Goal: Task Accomplishment & Management: Manage account settings

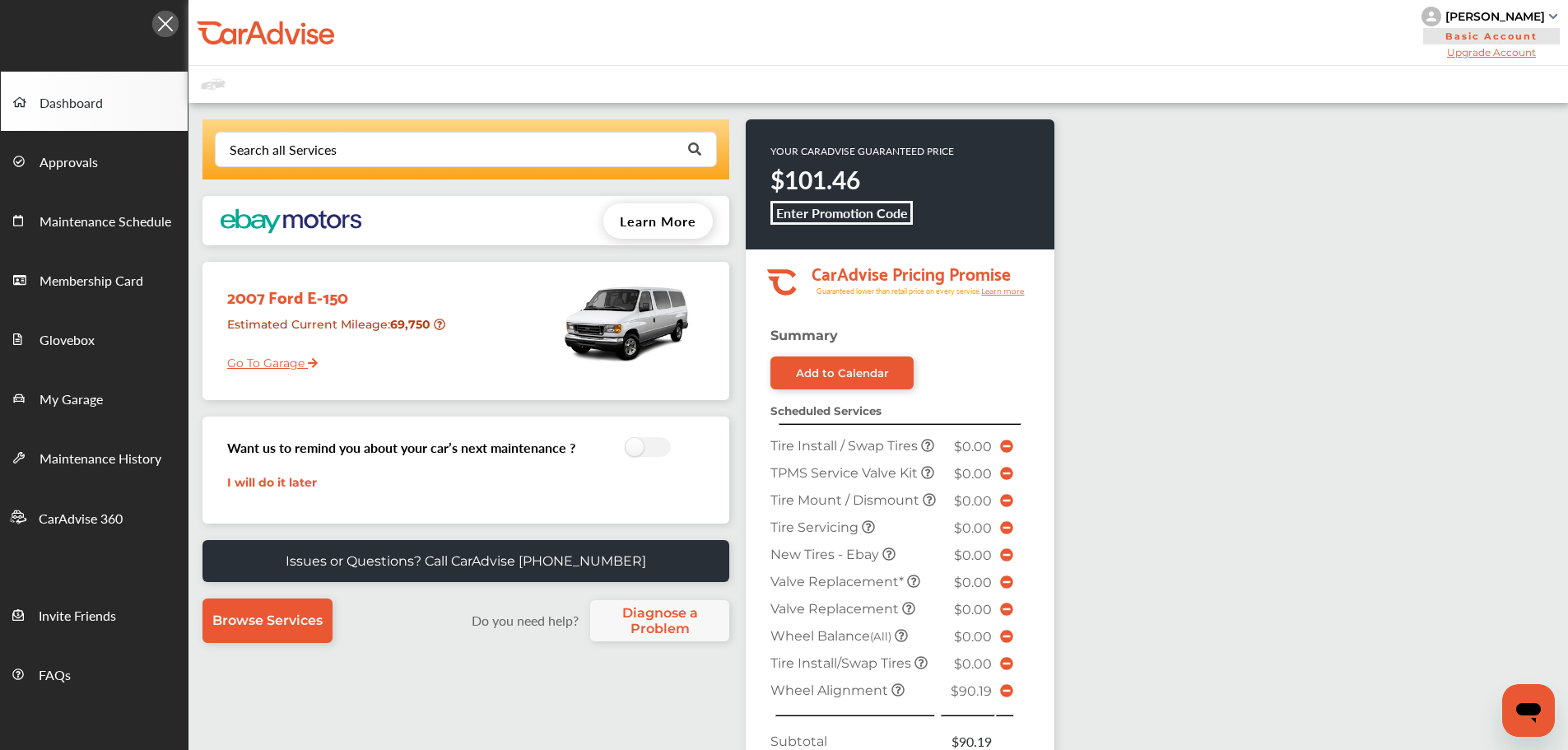
click at [107, 395] on link "My Garage" at bounding box center [95, 397] width 187 height 60
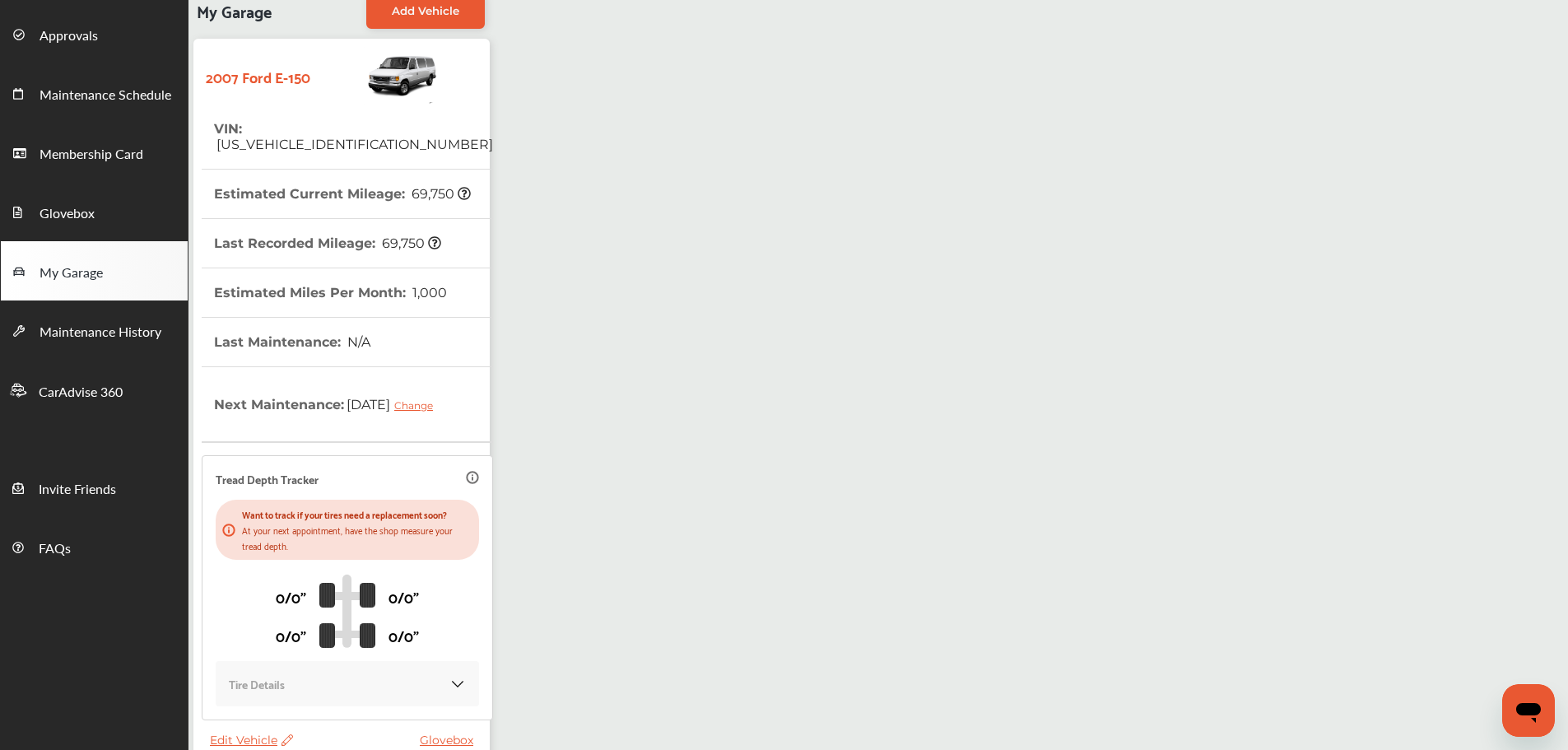
scroll to position [242, 0]
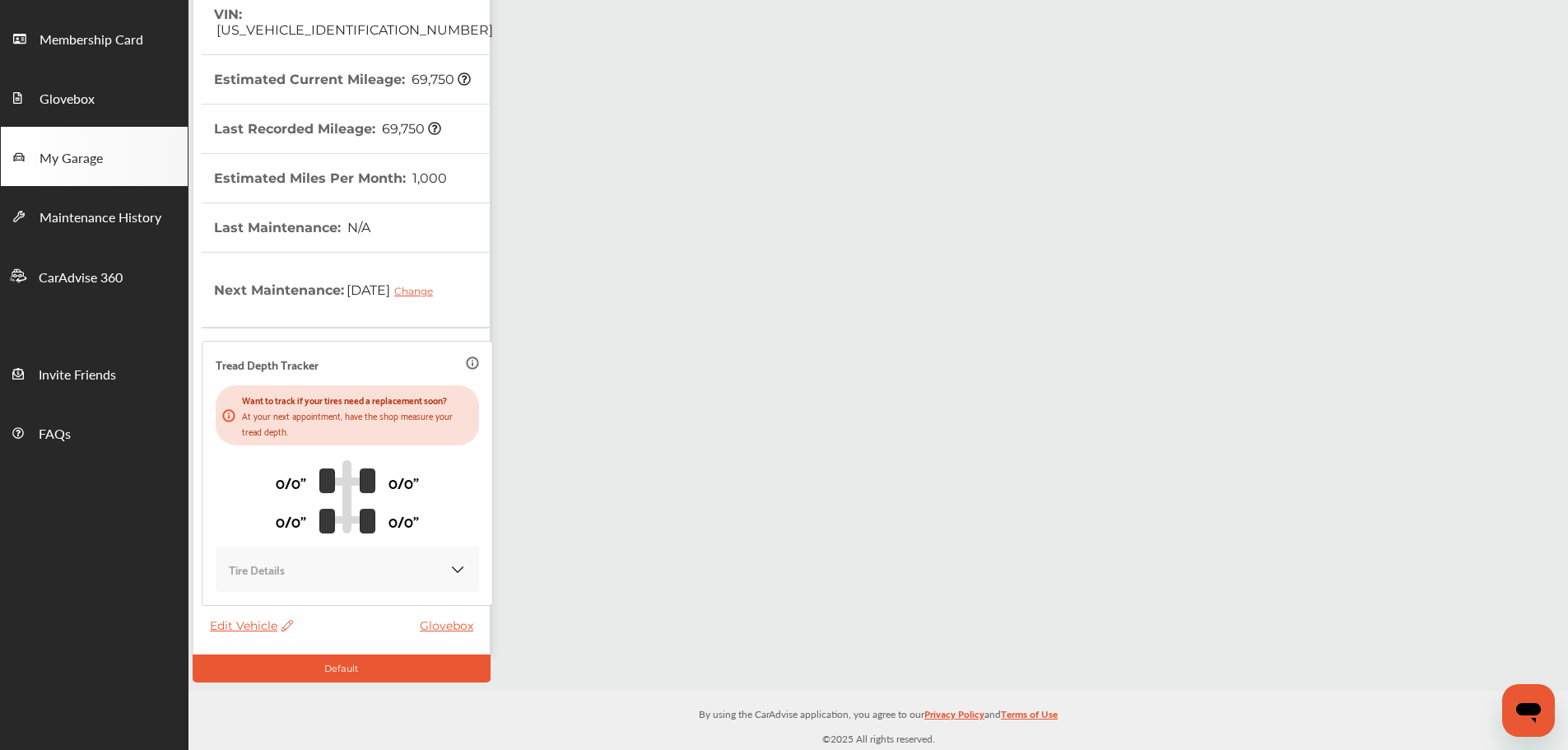
click at [264, 623] on span "Edit Vehicle" at bounding box center [251, 626] width 83 height 15
click at [289, 632] on div "Edit" at bounding box center [338, 642] width 148 height 26
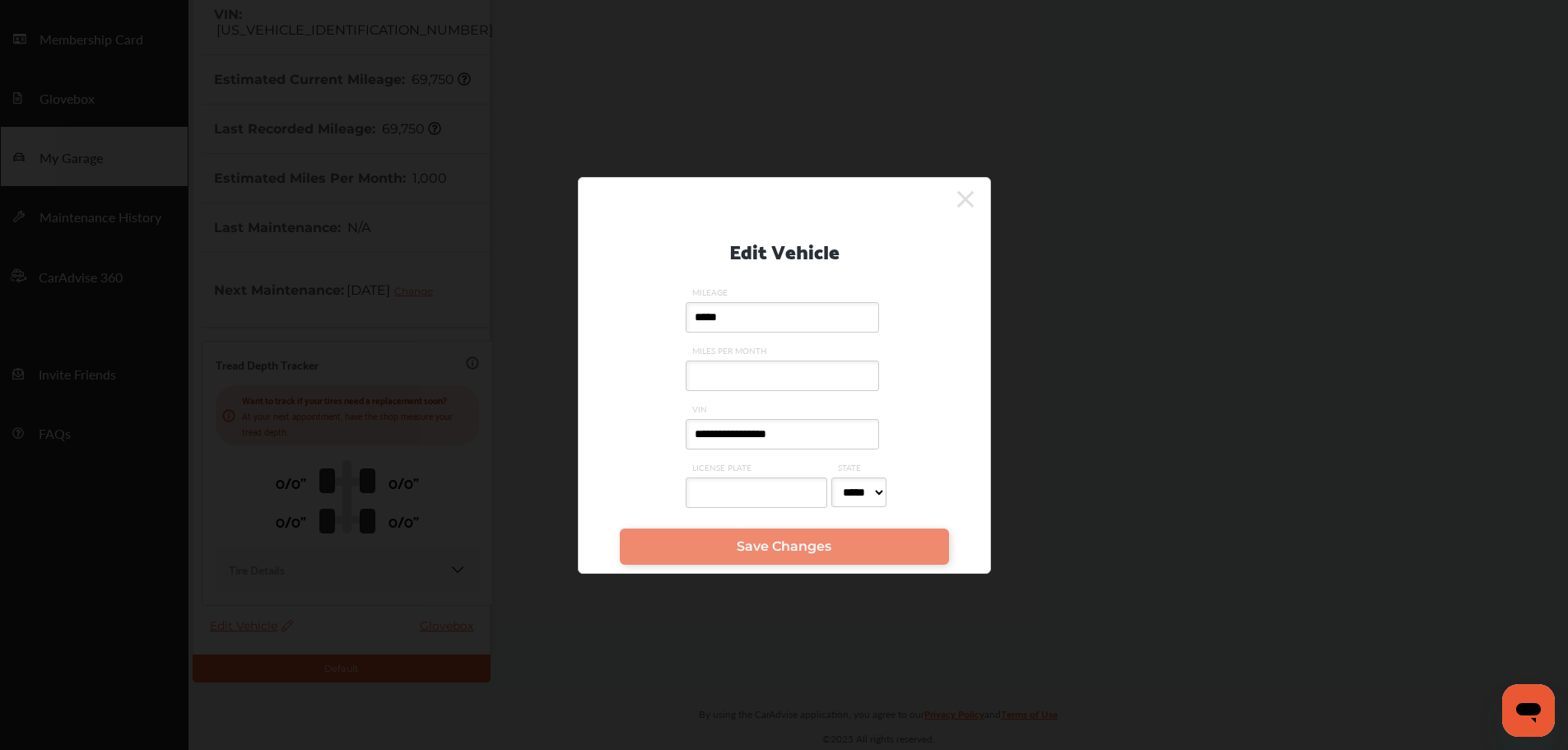
click at [842, 429] on input "**********" at bounding box center [782, 434] width 194 height 30
drag, startPoint x: 842, startPoint y: 429, endPoint x: 837, endPoint y: 437, distance: 9.4
click at [755, 428] on input "**********" at bounding box center [782, 434] width 194 height 30
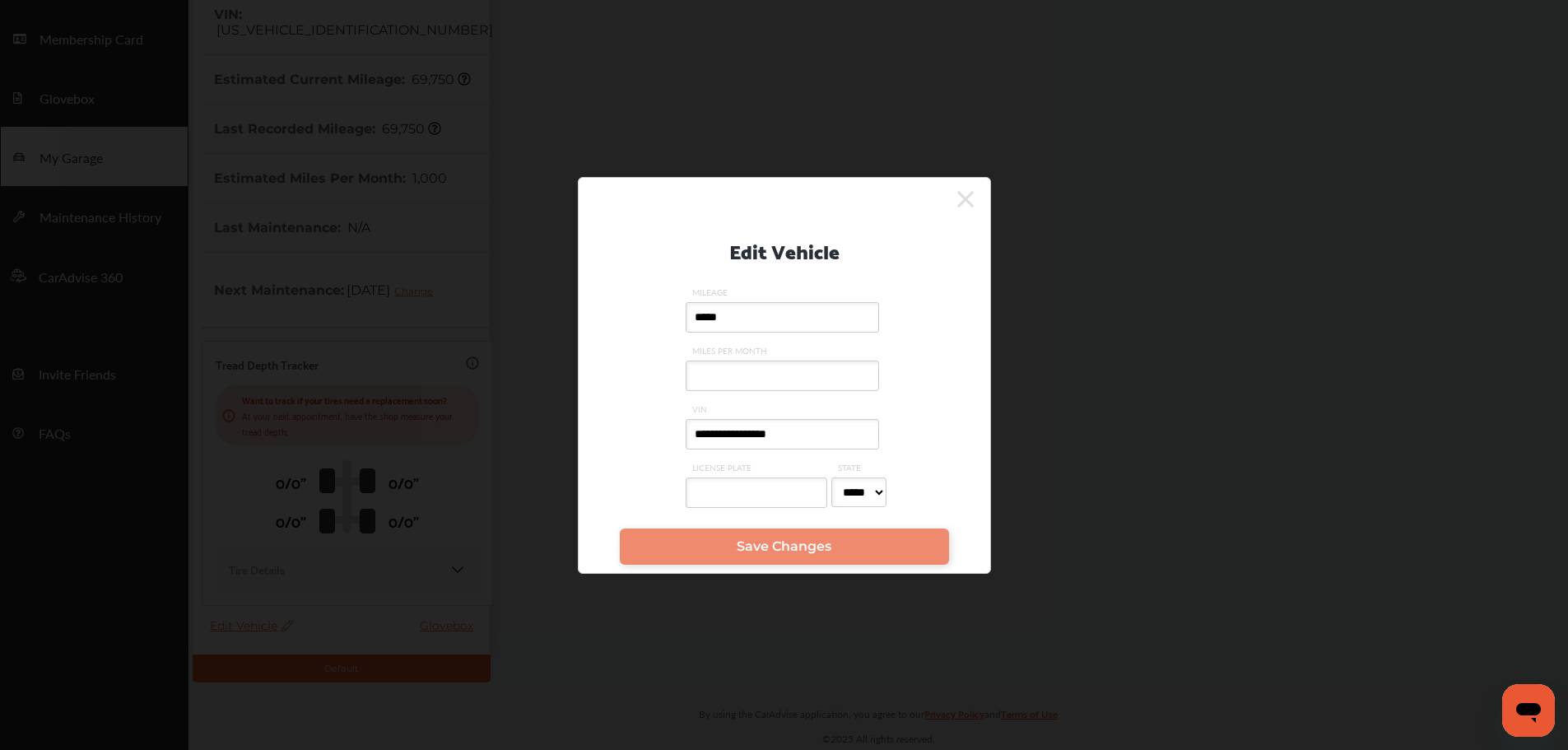
paste input "text"
type input "**********"
click at [799, 551] on span "Save Changes" at bounding box center [784, 546] width 95 height 16
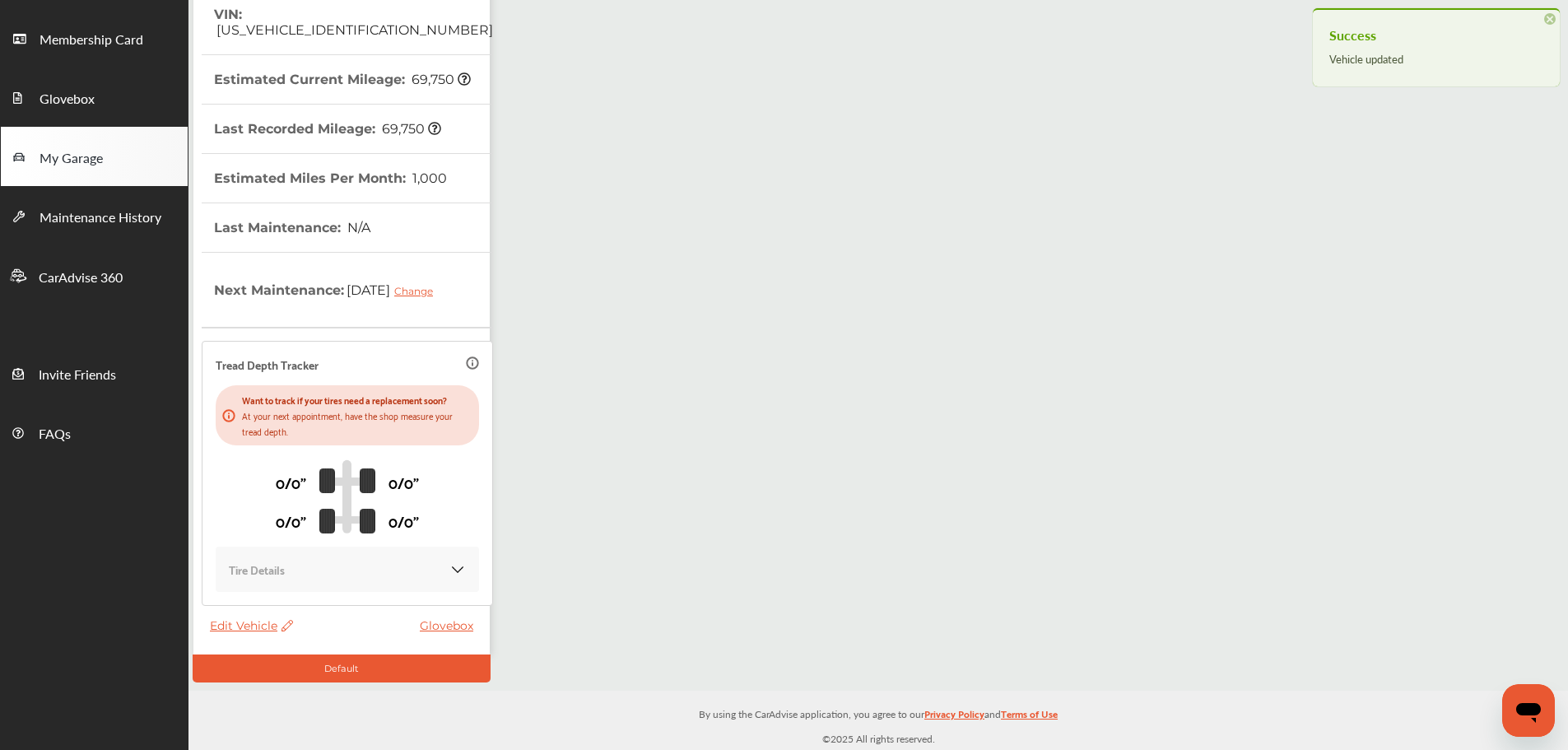
drag, startPoint x: 799, startPoint y: 551, endPoint x: 702, endPoint y: 532, distance: 98.8
click at [702, 532] on div "My Garage Add Vehicle 2007 Ford E-150 VIN : [US_VEHICLE_IDENTIFICATION_NUMBER] …" at bounding box center [878, 275] width 1380 height 829
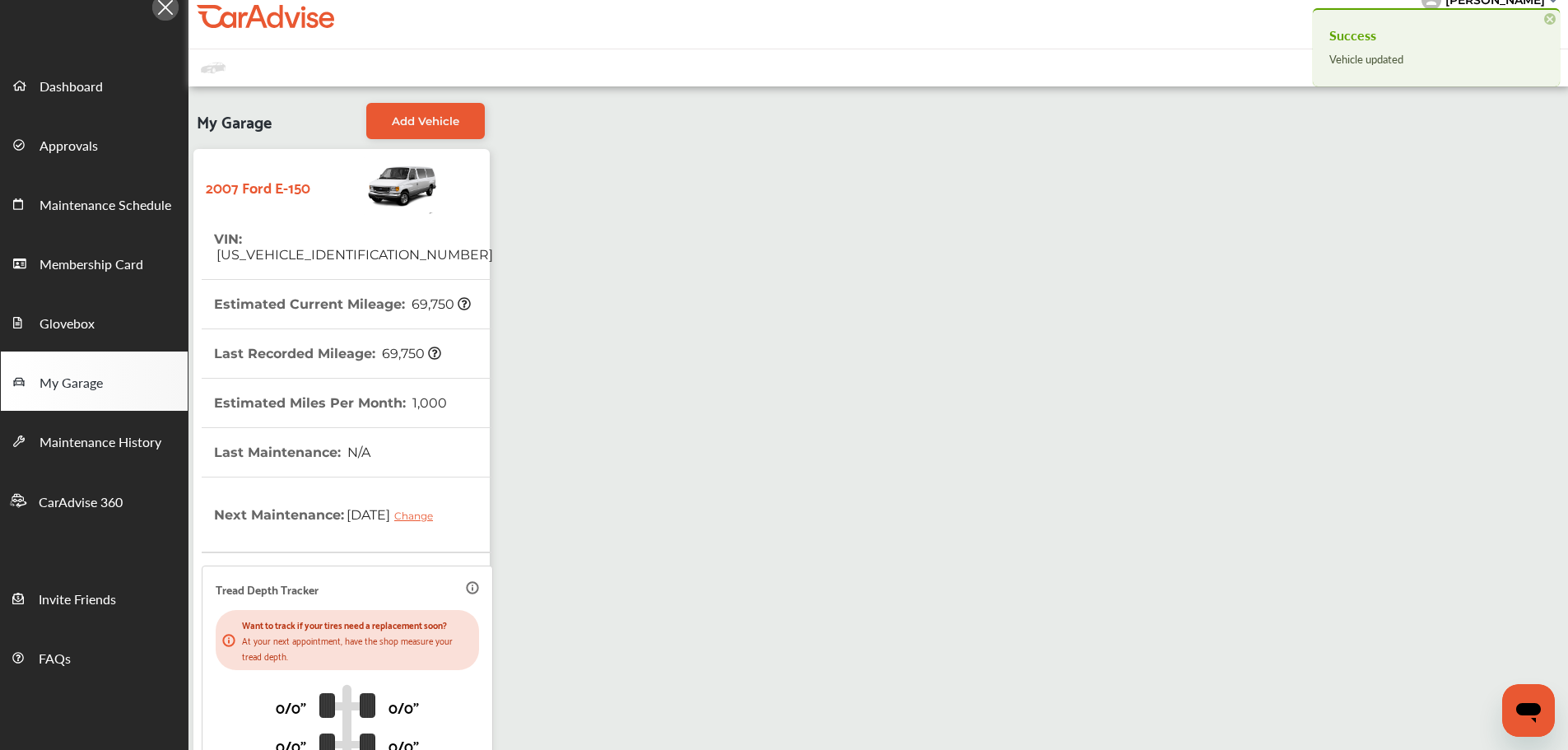
scroll to position [0, 0]
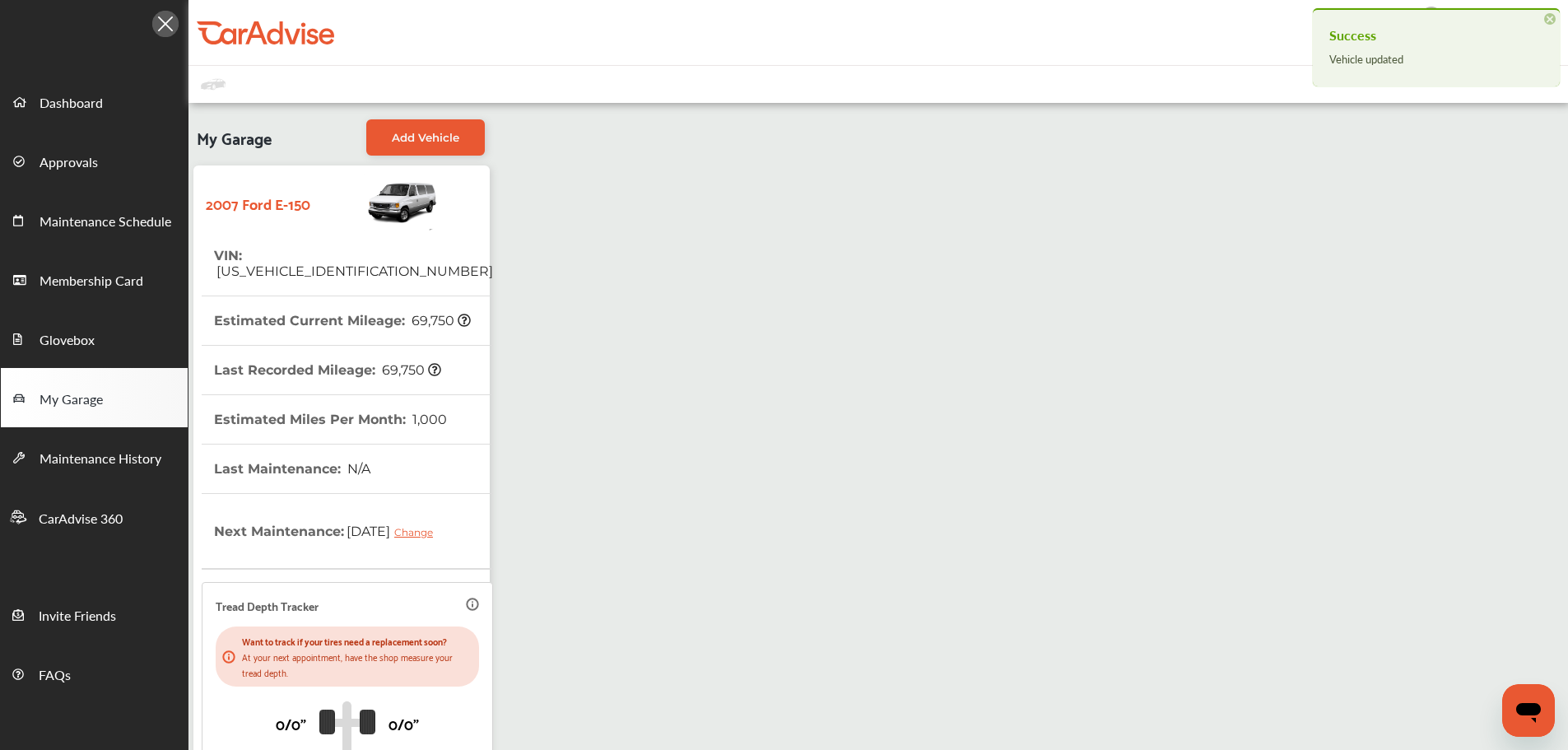
click at [108, 93] on link "Dashboard" at bounding box center [95, 101] width 187 height 60
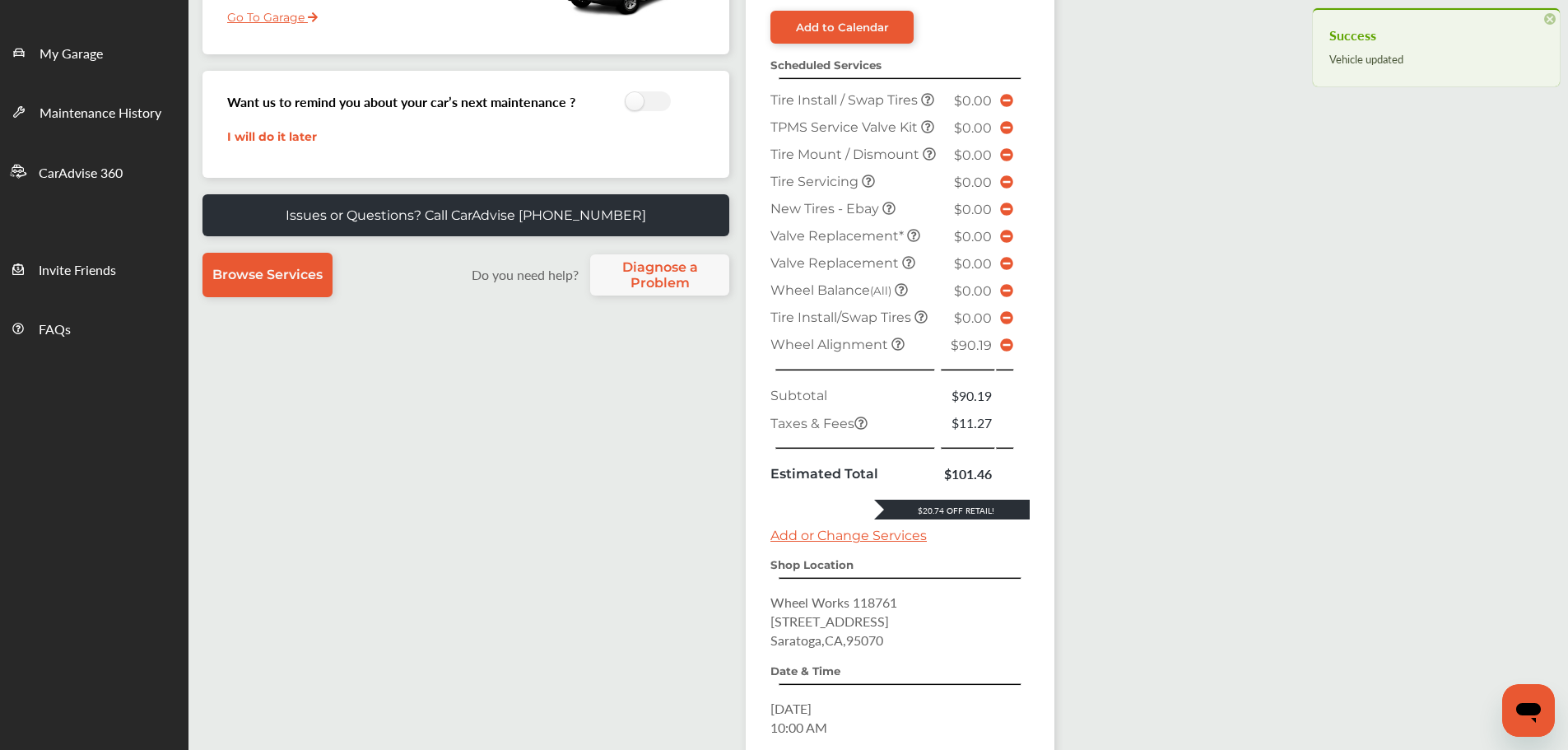
scroll to position [574, 0]
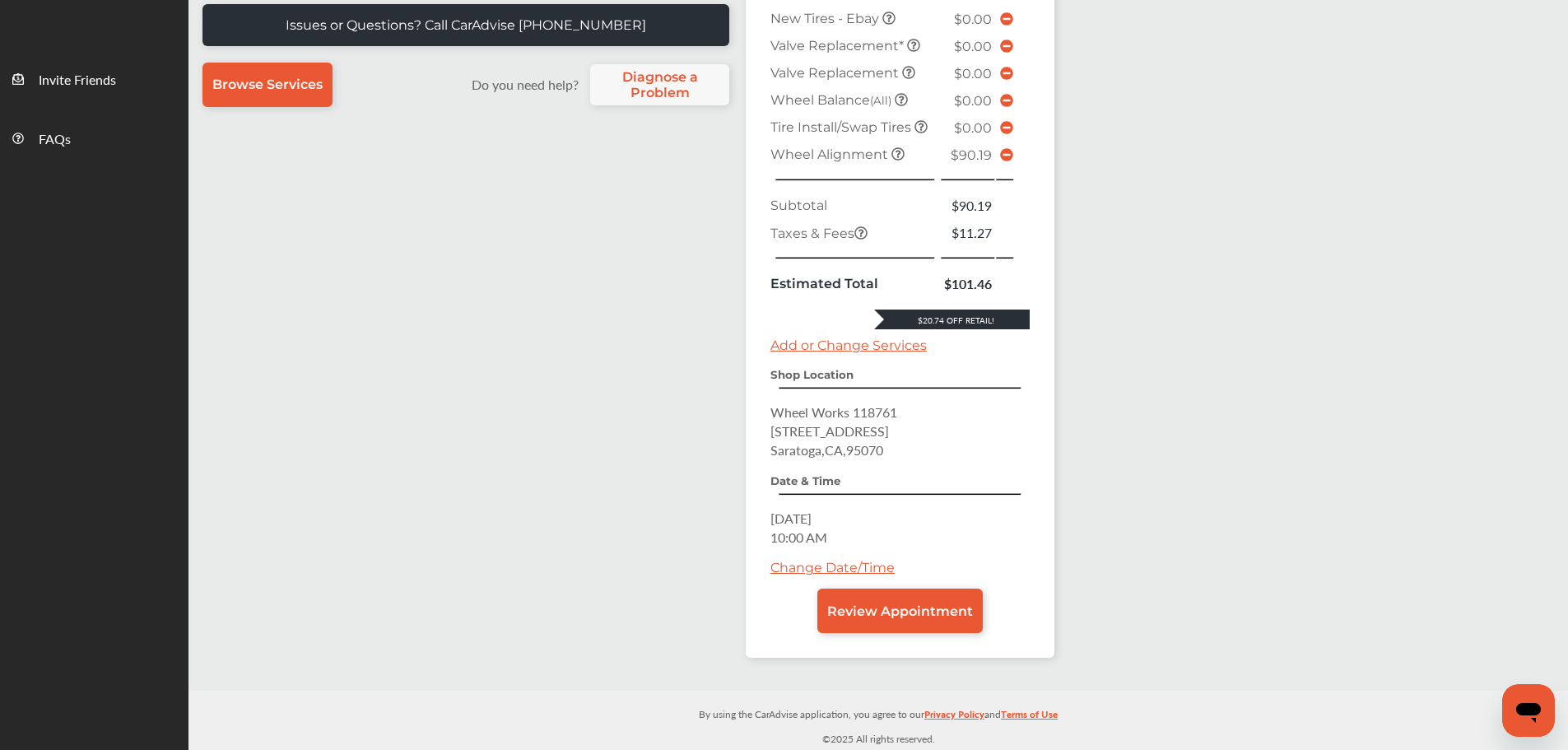
click at [875, 621] on link "Review Appointment" at bounding box center [900, 610] width 165 height 44
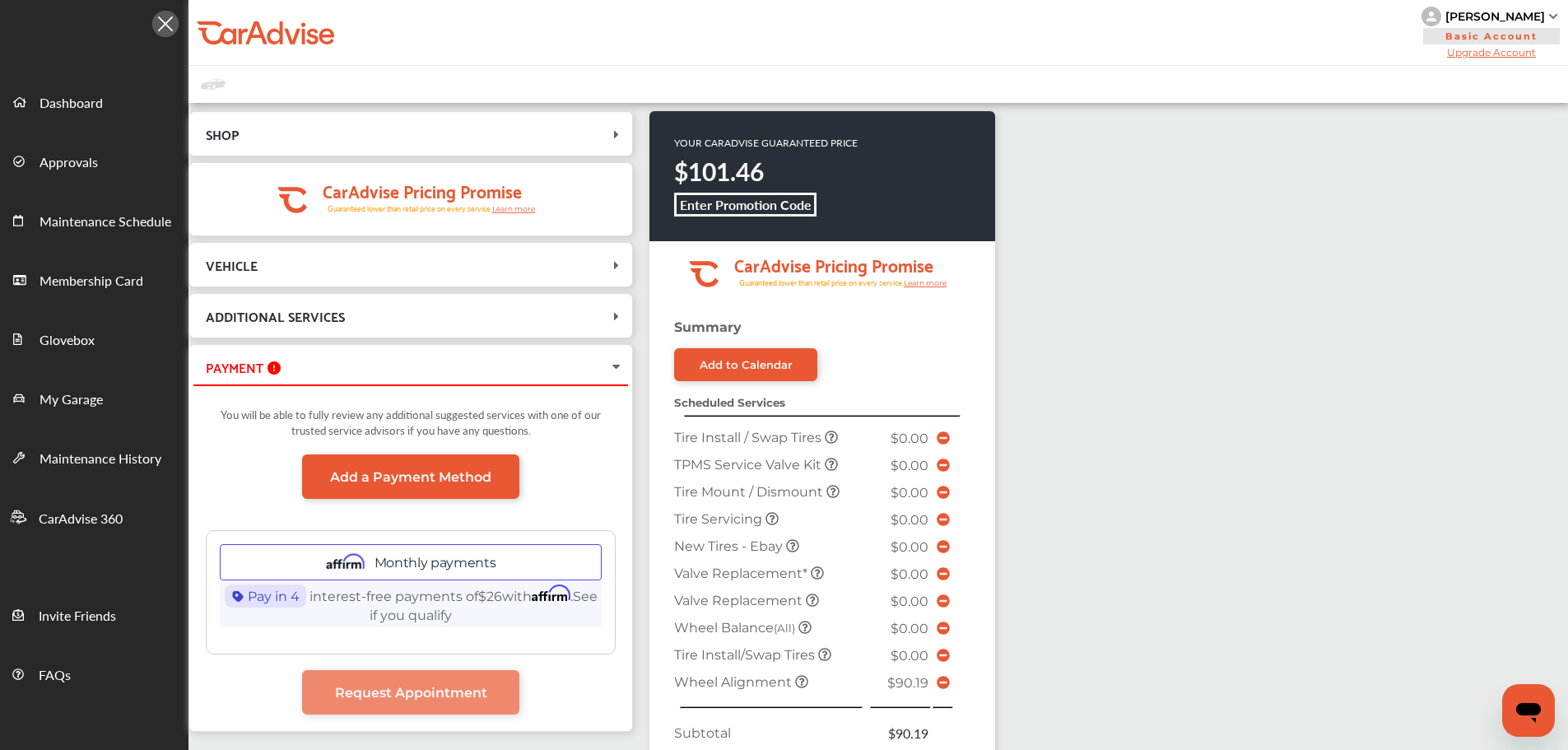
click at [1229, 497] on div "SHOP Wheel Works [STREET_ADDRESS] [DATE] 10:00 AM .cls-1 { clip-path: url(#clip…" at bounding box center [878, 656] width 1380 height 1108
